Goal: Navigation & Orientation: Find specific page/section

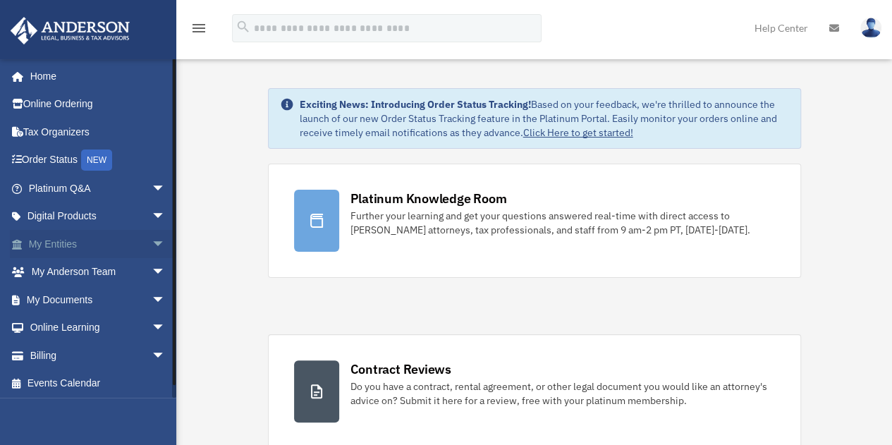
click at [56, 239] on link "My Entities arrow_drop_down" at bounding box center [98, 244] width 177 height 28
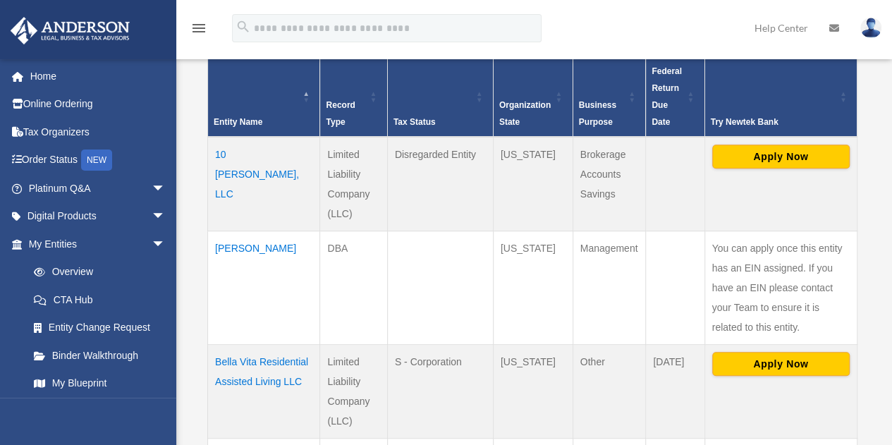
scroll to position [338, 0]
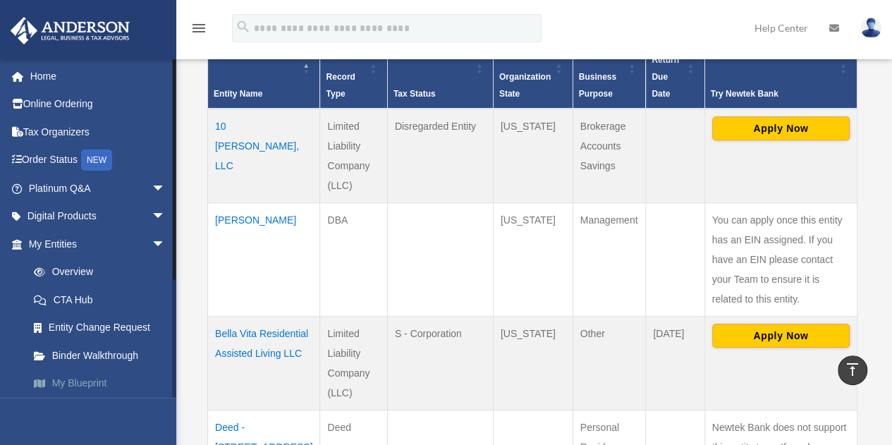
click at [85, 381] on link "My Blueprint" at bounding box center [103, 383] width 167 height 28
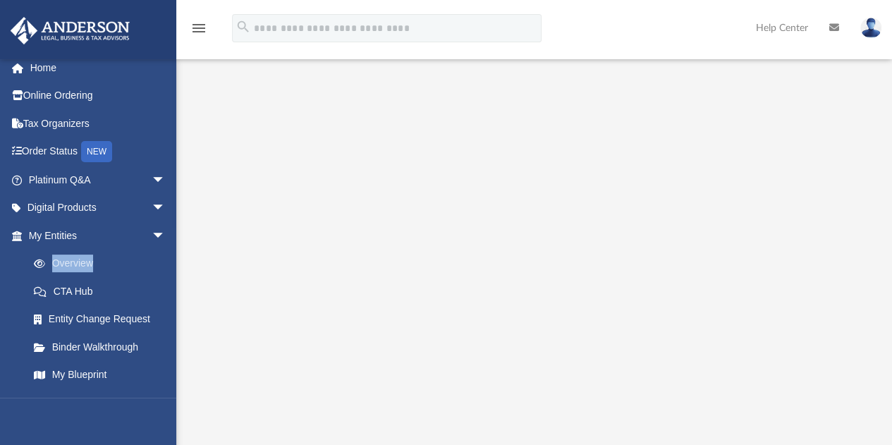
scroll to position [9, 0]
click at [164, 289] on link "CTA Hub" at bounding box center [103, 290] width 167 height 28
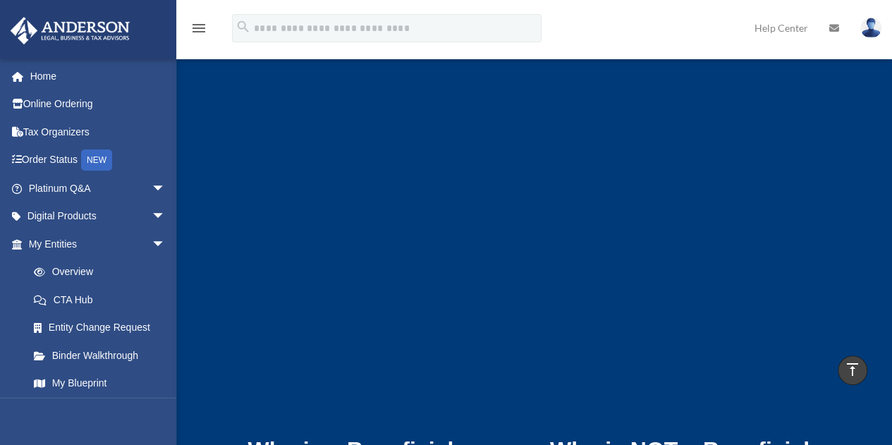
scroll to position [2335, 0]
